Goal: Check status: Check status

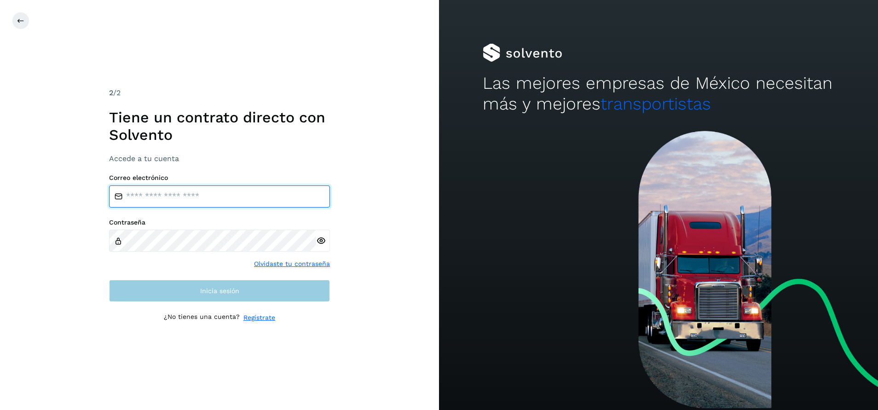
type input "**********"
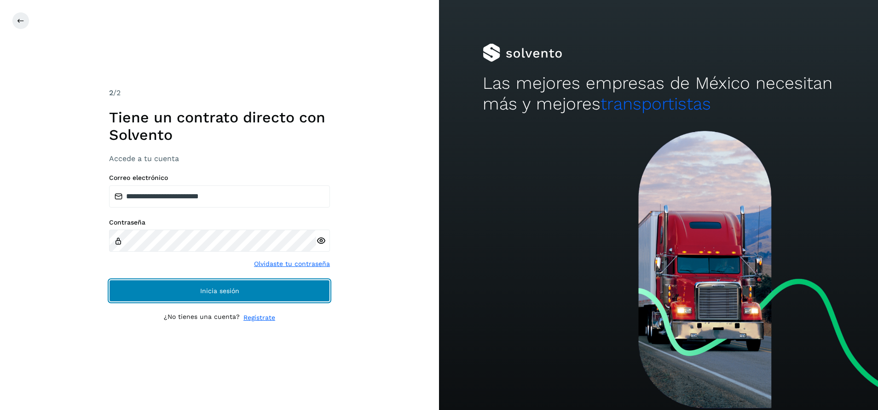
click at [249, 292] on button "Inicia sesión" at bounding box center [219, 291] width 221 height 22
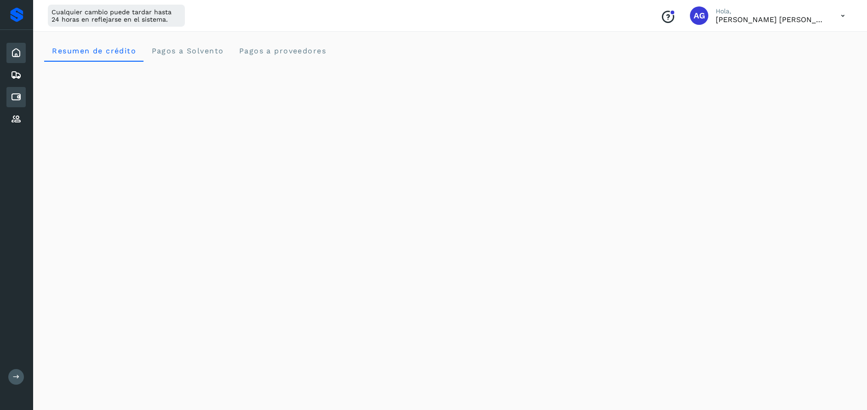
click at [18, 95] on icon at bounding box center [16, 97] width 11 height 11
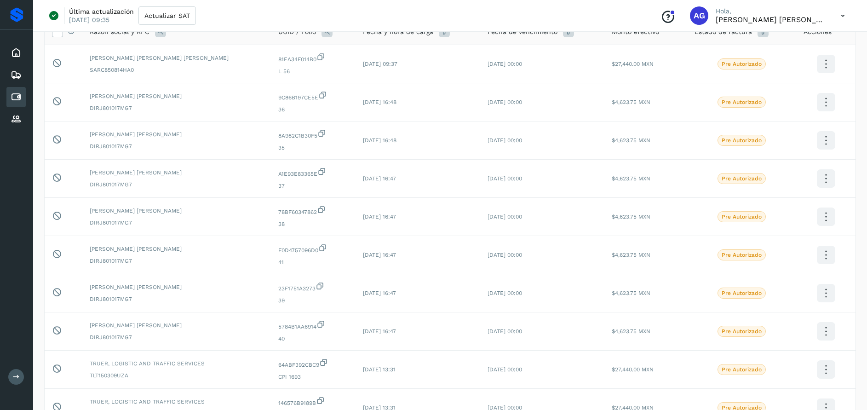
scroll to position [161, 0]
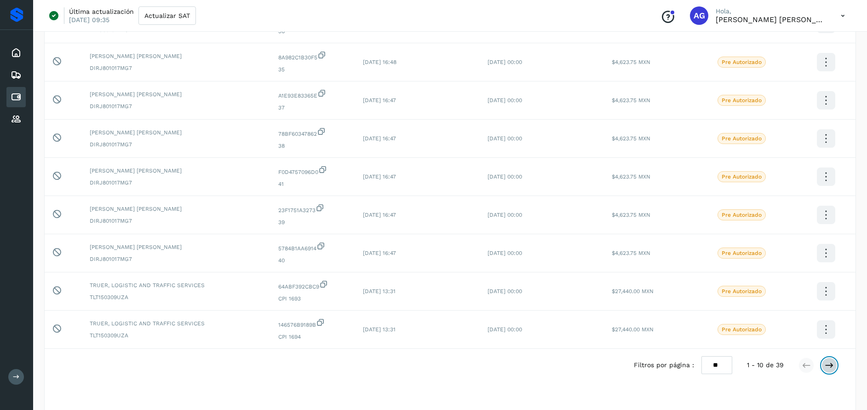
click at [827, 360] on button at bounding box center [829, 365] width 16 height 16
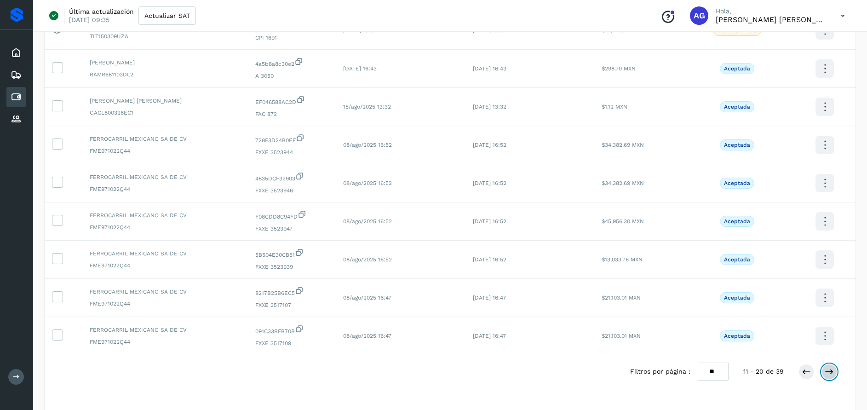
scroll to position [178, 0]
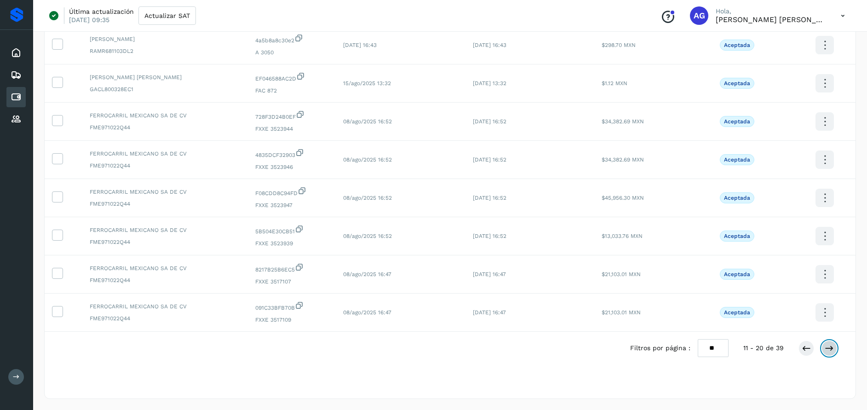
click at [834, 351] on button at bounding box center [829, 348] width 16 height 16
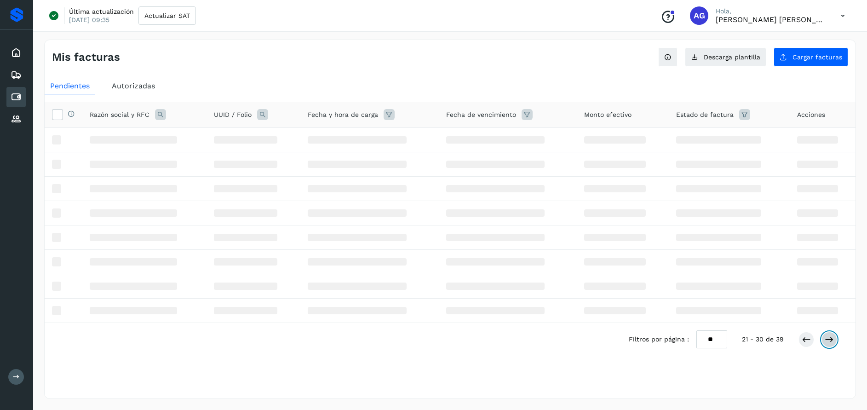
scroll to position [0, 0]
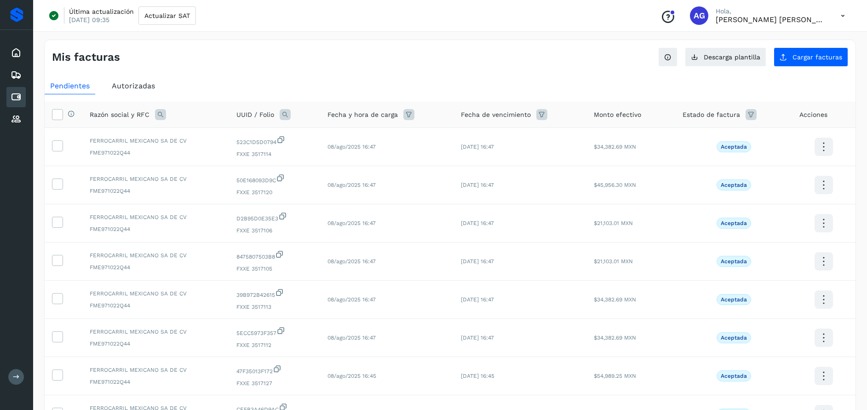
click at [132, 88] on span "Autorizadas" at bounding box center [133, 85] width 43 height 9
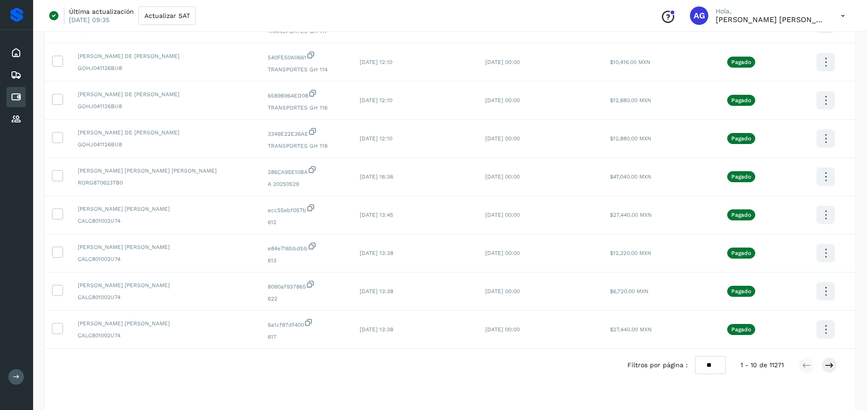
scroll to position [178, 0]
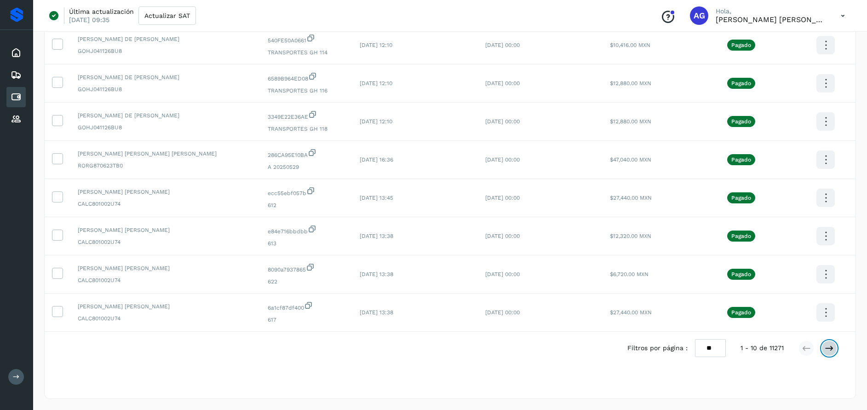
click at [829, 349] on icon at bounding box center [829, 348] width 9 height 9
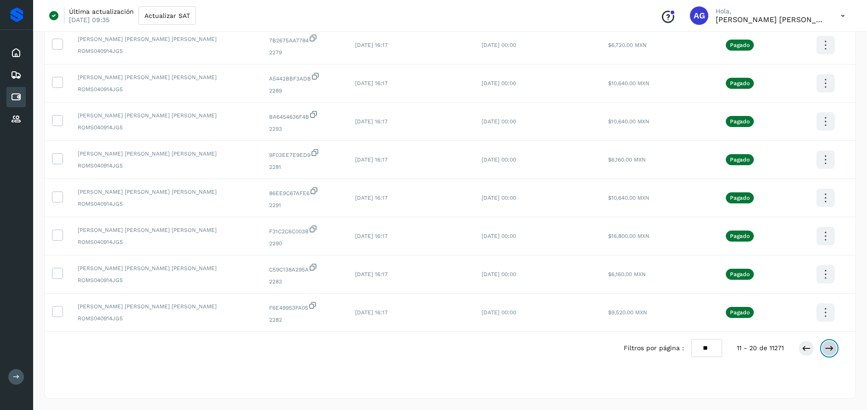
click at [836, 347] on button at bounding box center [829, 348] width 16 height 16
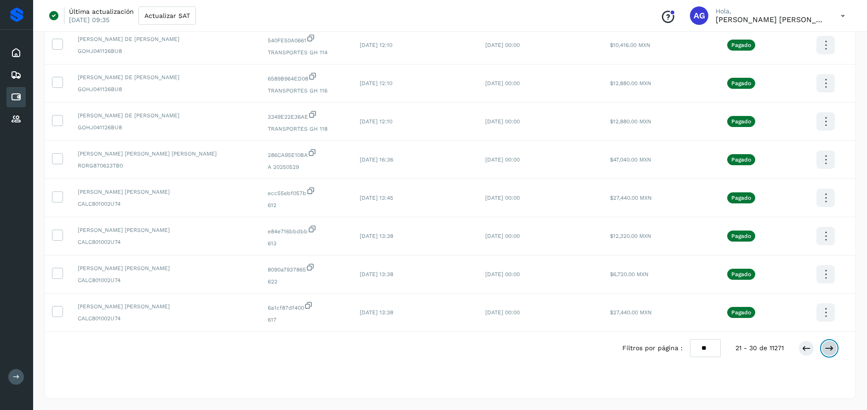
click at [836, 348] on button at bounding box center [829, 348] width 16 height 16
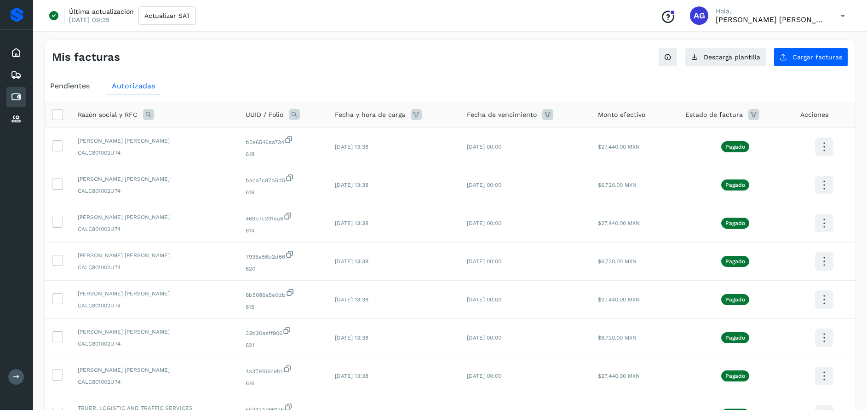
click at [81, 88] on span "Pendientes" at bounding box center [70, 85] width 40 height 9
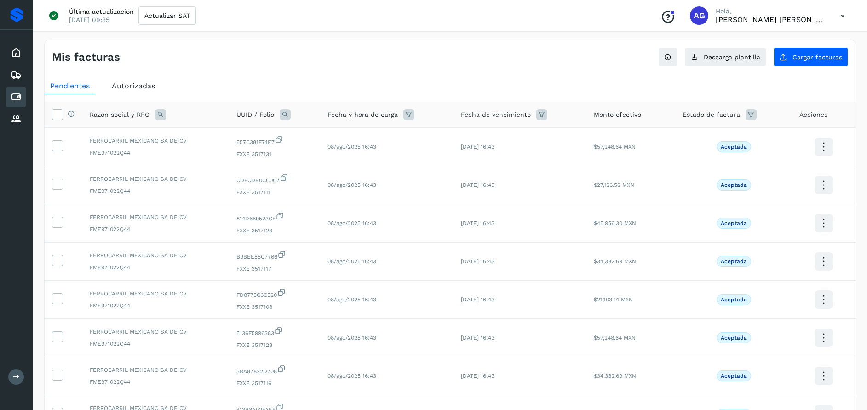
click at [141, 87] on span "Autorizadas" at bounding box center [133, 85] width 43 height 9
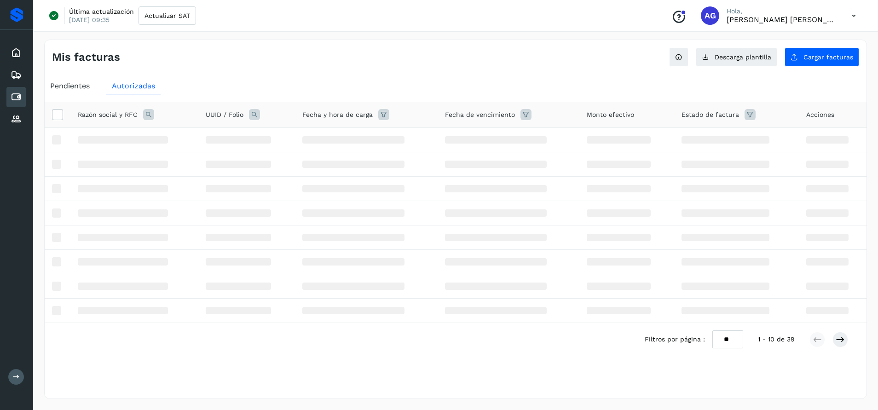
click at [21, 95] on icon at bounding box center [16, 97] width 11 height 11
click at [73, 88] on span "Pendientes" at bounding box center [70, 85] width 40 height 9
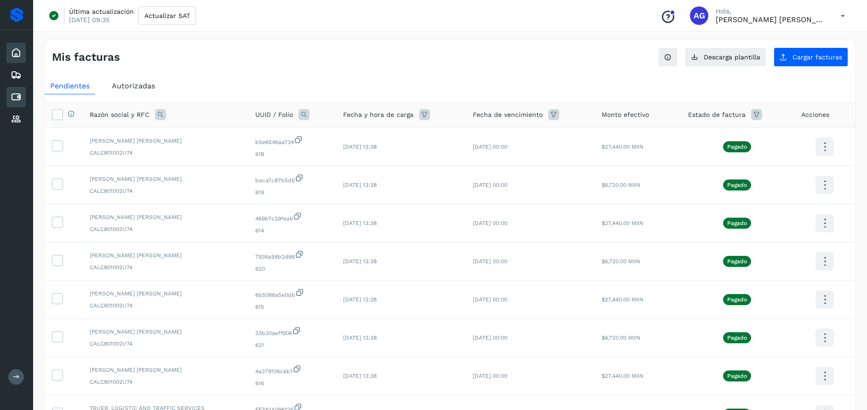
click at [12, 55] on icon at bounding box center [16, 52] width 11 height 11
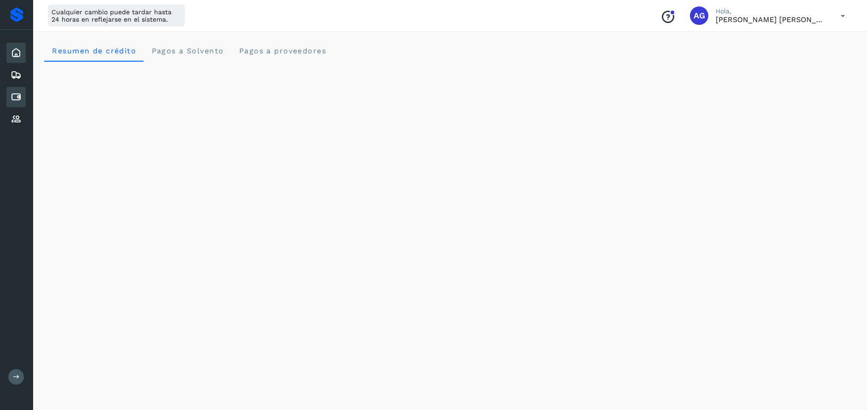
click at [18, 99] on icon at bounding box center [16, 97] width 11 height 11
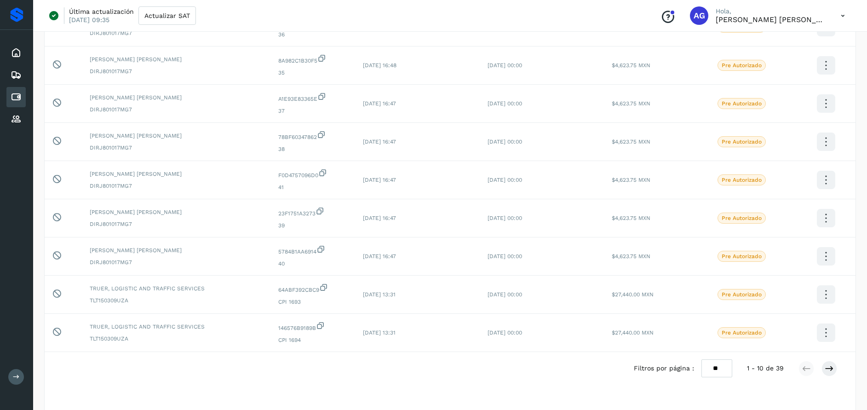
scroll to position [167, 0]
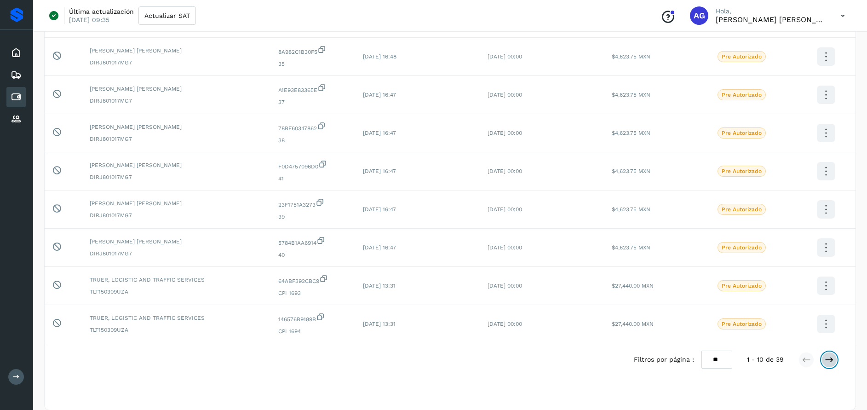
click at [831, 357] on icon at bounding box center [829, 359] width 9 height 9
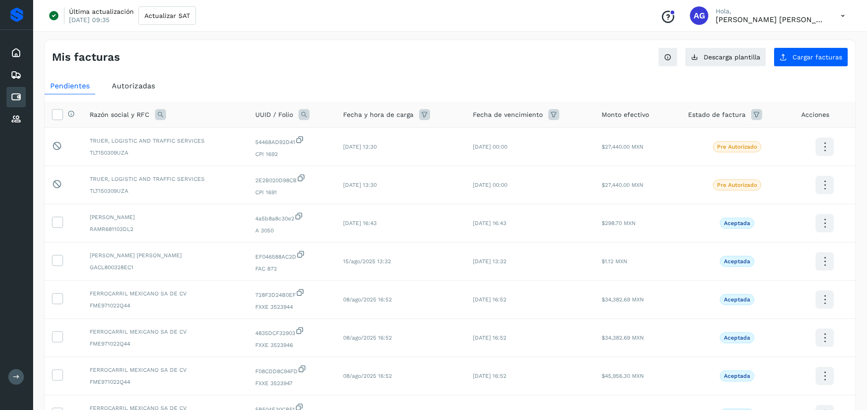
click at [142, 85] on span "Autorizadas" at bounding box center [133, 85] width 43 height 9
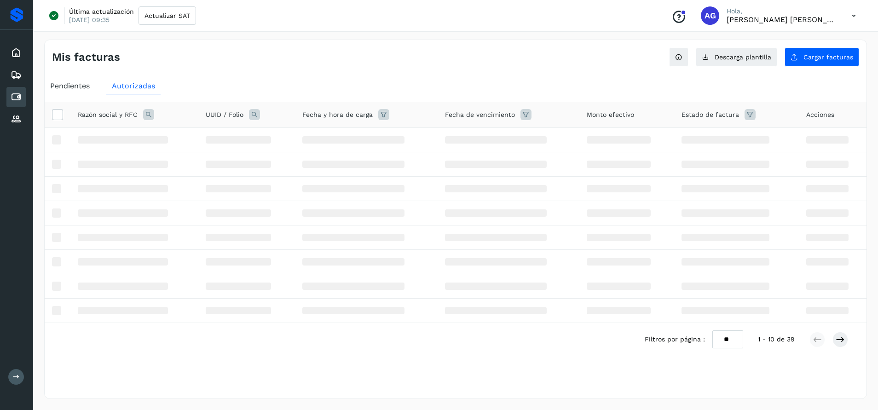
click at [145, 114] on icon at bounding box center [148, 114] width 11 height 11
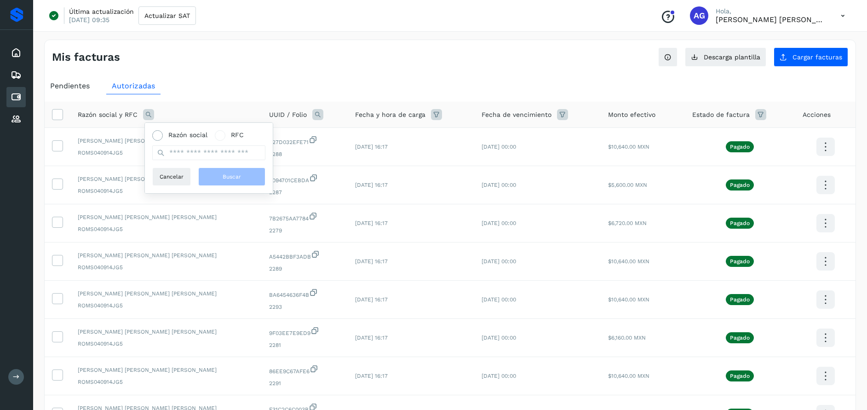
click at [204, 138] on span "Razón social" at bounding box center [187, 135] width 39 height 10
click at [202, 154] on input "text" at bounding box center [208, 152] width 113 height 15
type input "**********"
click at [254, 178] on button "Buscar" at bounding box center [231, 176] width 67 height 18
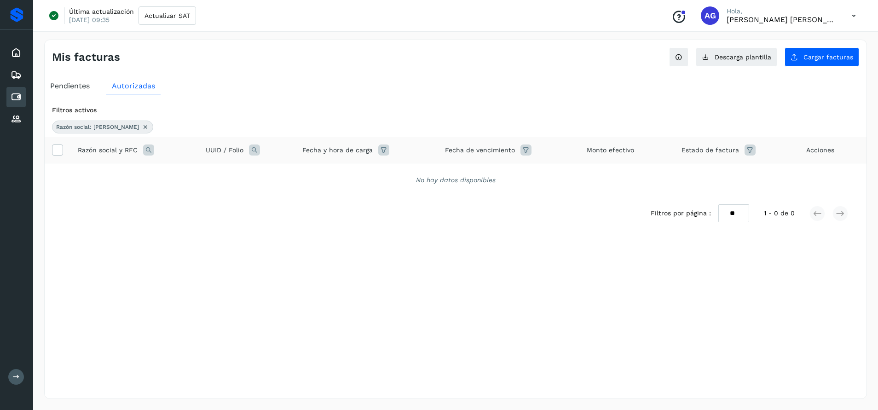
click at [142, 126] on icon at bounding box center [145, 126] width 7 height 7
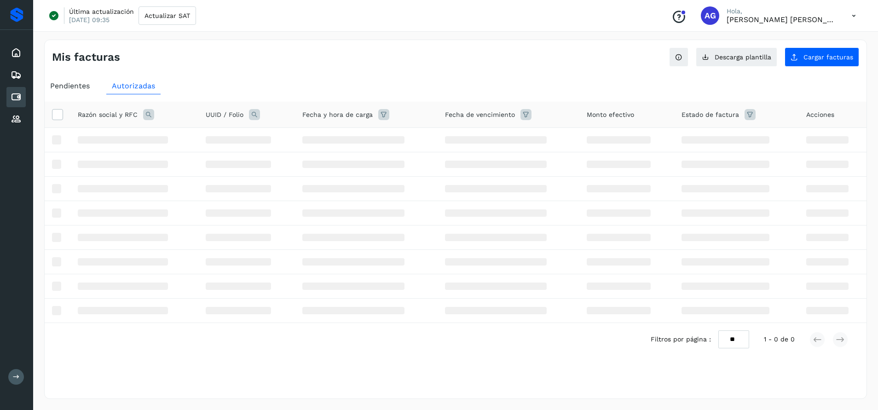
click at [150, 114] on icon at bounding box center [148, 114] width 11 height 11
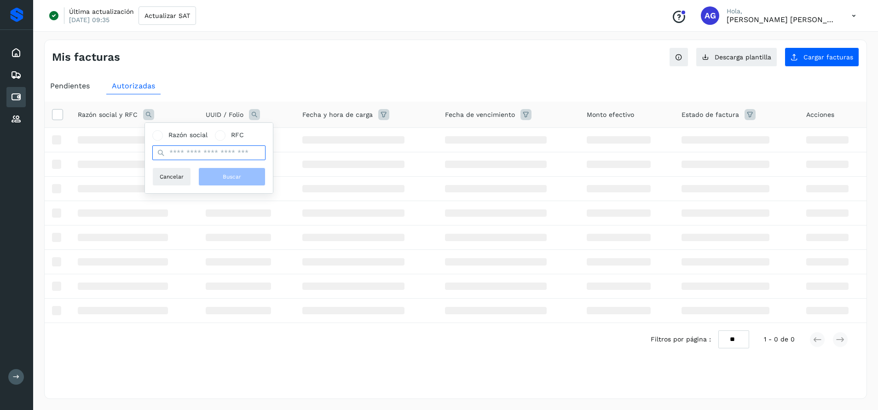
click at [189, 155] on input "text" at bounding box center [208, 152] width 113 height 15
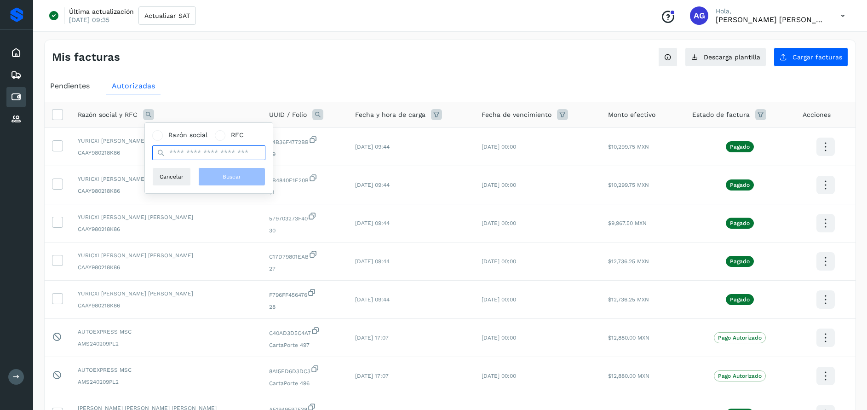
type input "**********"
click at [240, 176] on span "Buscar" at bounding box center [232, 176] width 18 height 8
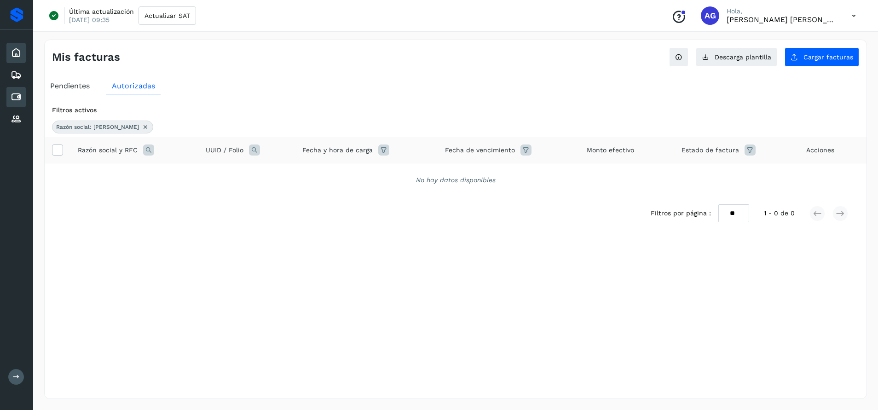
click at [19, 57] on icon at bounding box center [16, 52] width 11 height 11
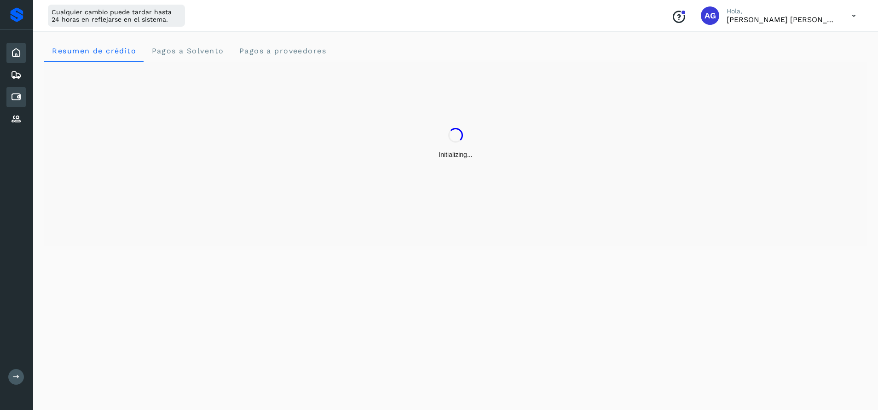
click at [25, 95] on div "Cuentas por pagar" at bounding box center [15, 97] width 19 height 20
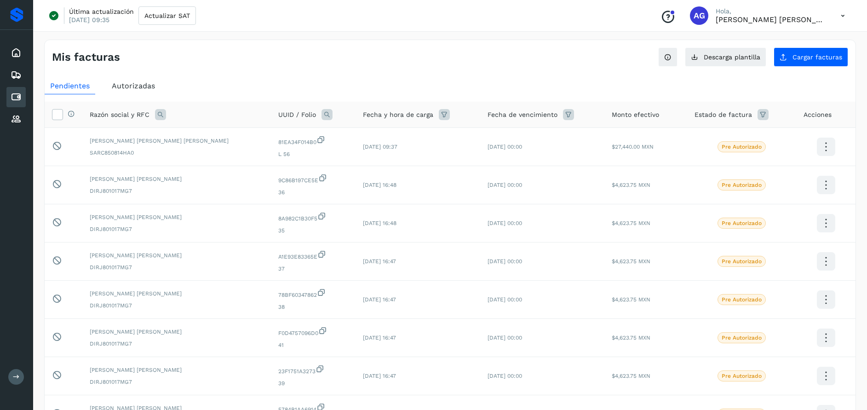
click at [152, 88] on span "Autorizadas" at bounding box center [133, 85] width 43 height 9
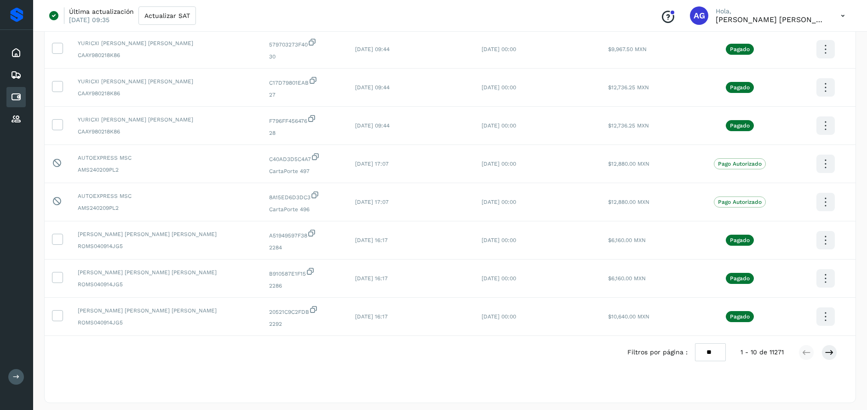
scroll to position [176, 0]
click at [834, 350] on button at bounding box center [829, 351] width 16 height 16
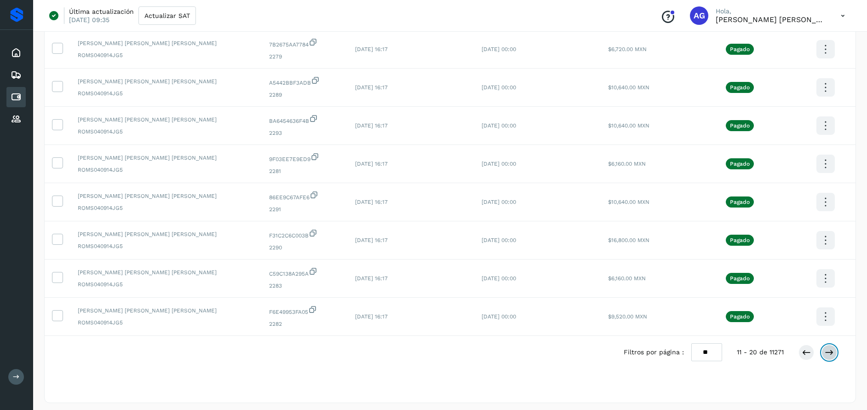
scroll to position [178, 0]
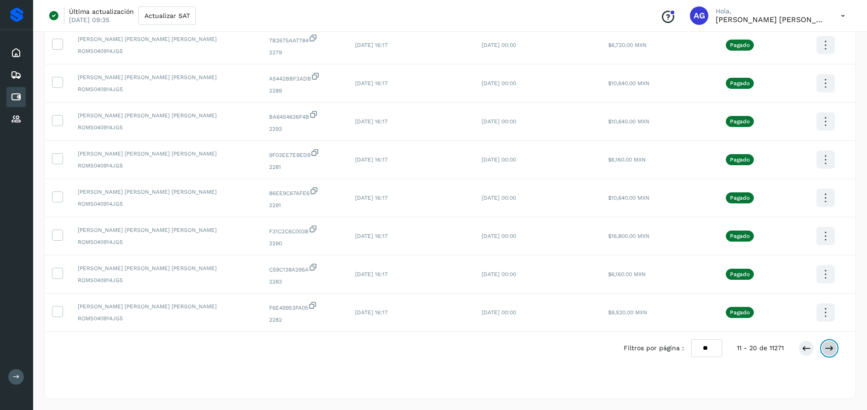
click at [836, 349] on button at bounding box center [829, 348] width 16 height 16
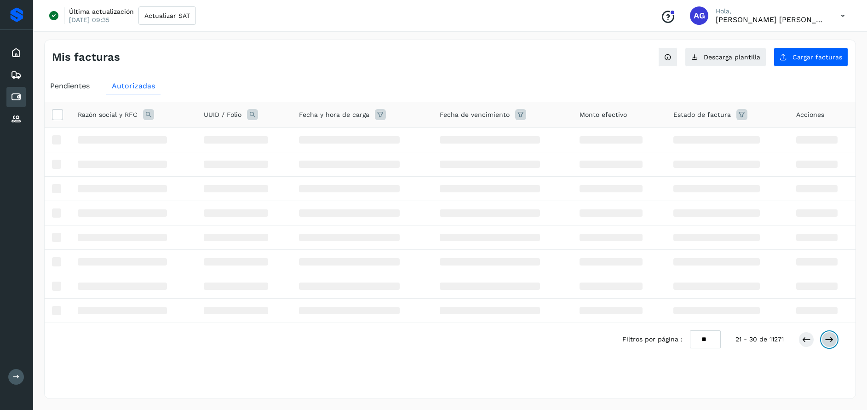
scroll to position [0, 0]
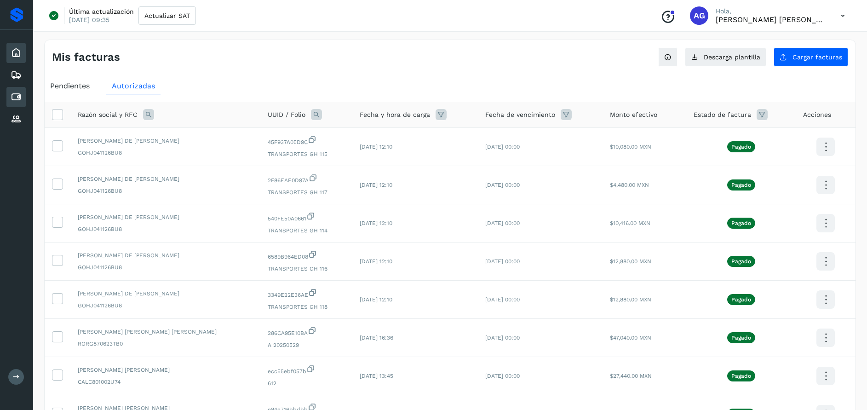
click at [18, 49] on icon at bounding box center [16, 52] width 11 height 11
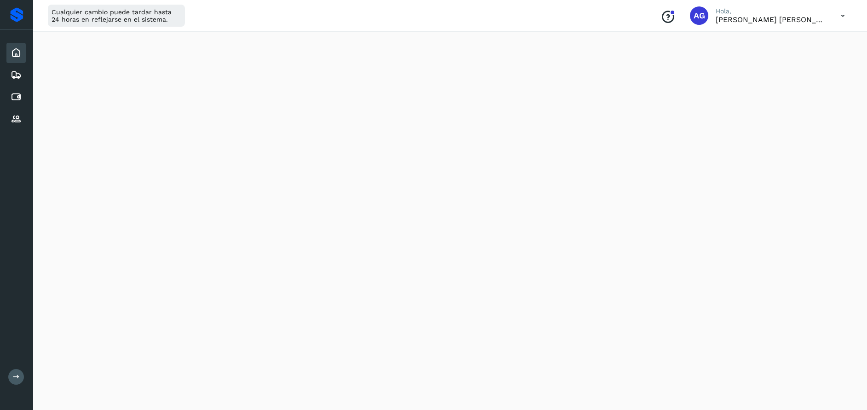
scroll to position [247, 0]
